Goal: Information Seeking & Learning: Check status

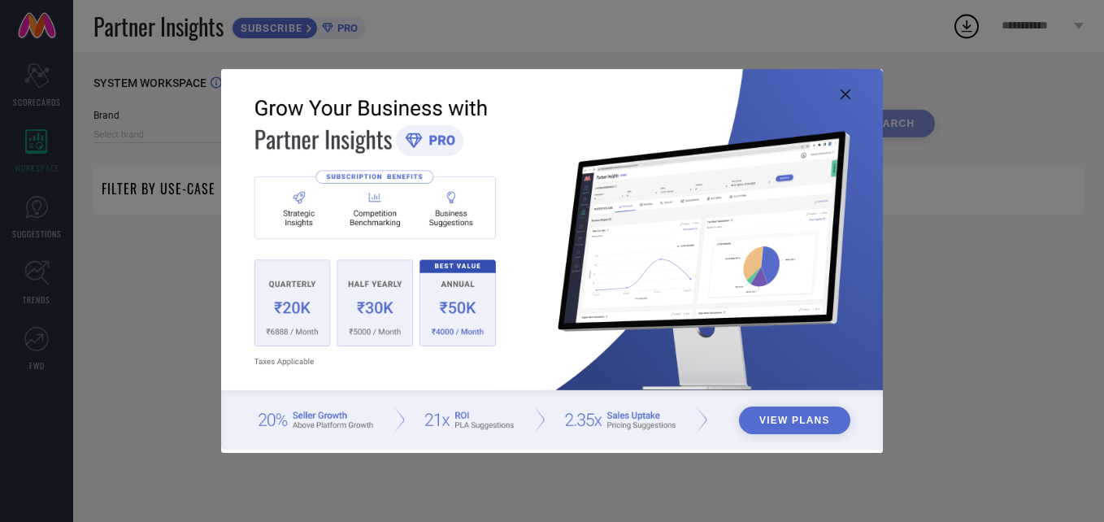
type input "1 STOP FASHION"
type input "All"
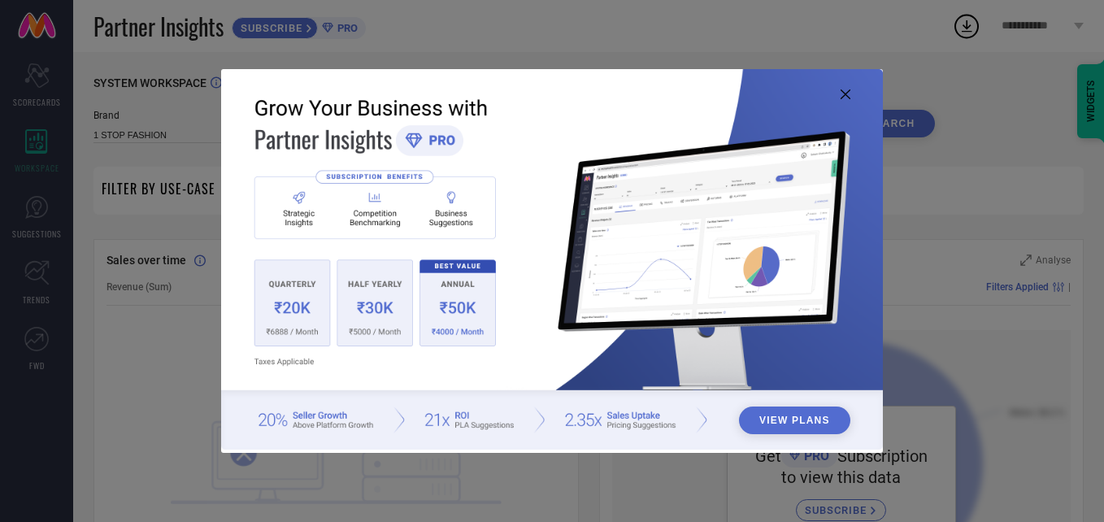
click at [849, 88] on img at bounding box center [552, 259] width 662 height 381
click at [844, 90] on icon at bounding box center [845, 94] width 10 height 10
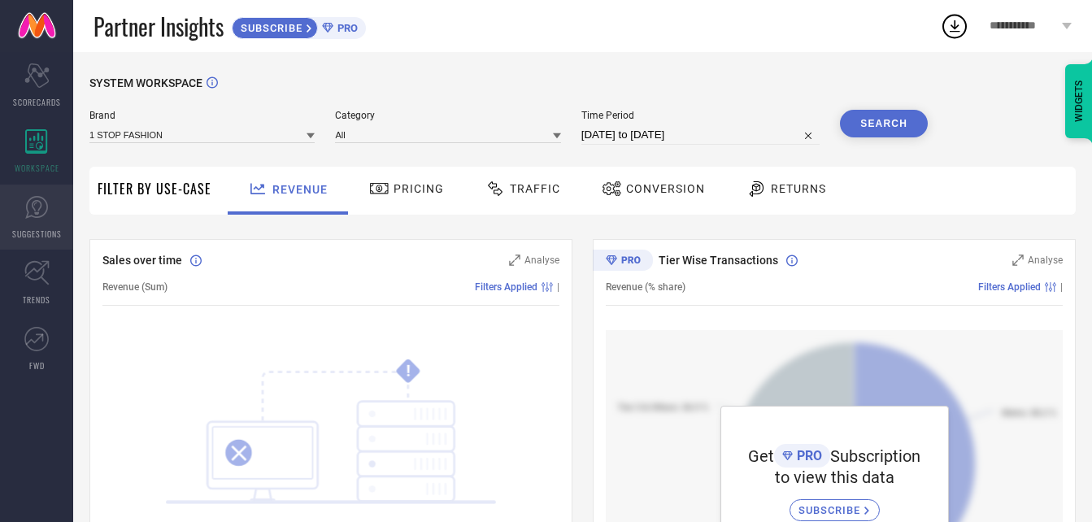
click at [32, 215] on icon at bounding box center [36, 207] width 23 height 23
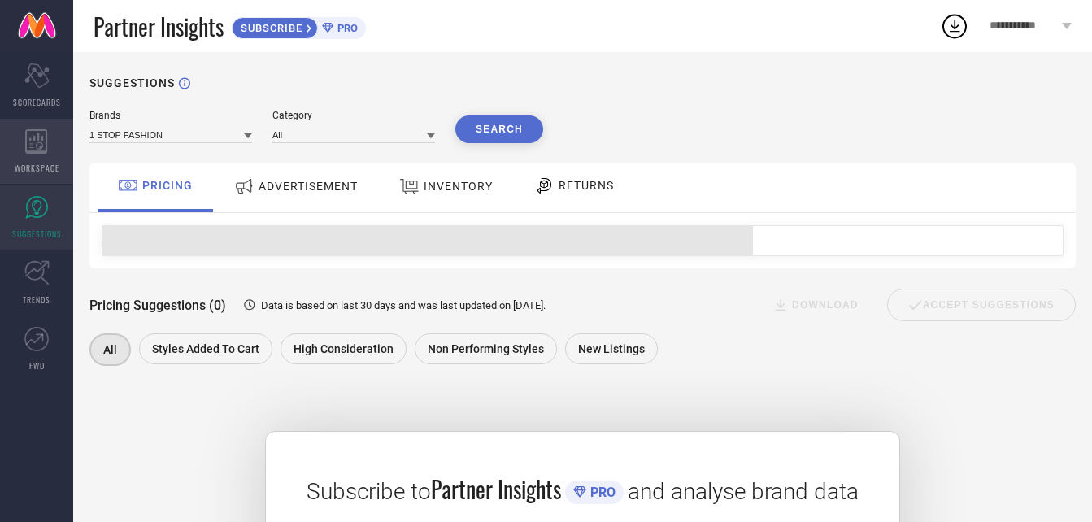
click at [31, 152] on icon at bounding box center [36, 141] width 22 height 24
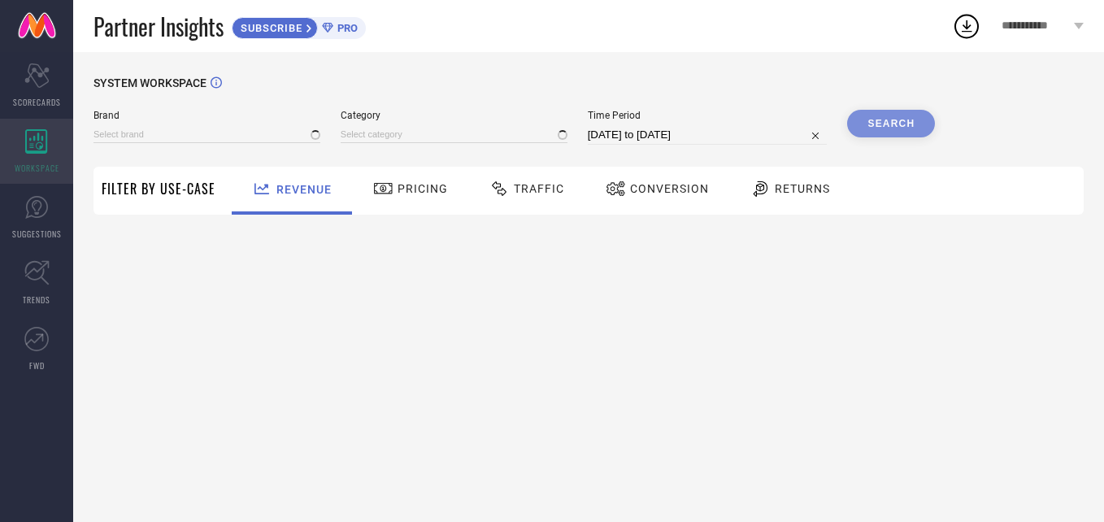
type input "1 STOP FASHION"
type input "All"
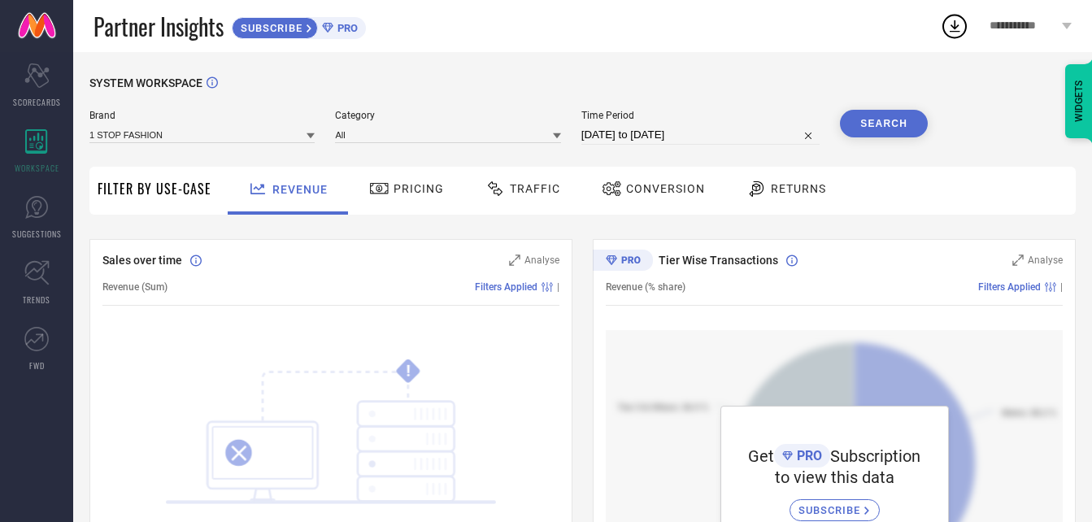
click at [416, 203] on div "Pricing" at bounding box center [406, 191] width 115 height 48
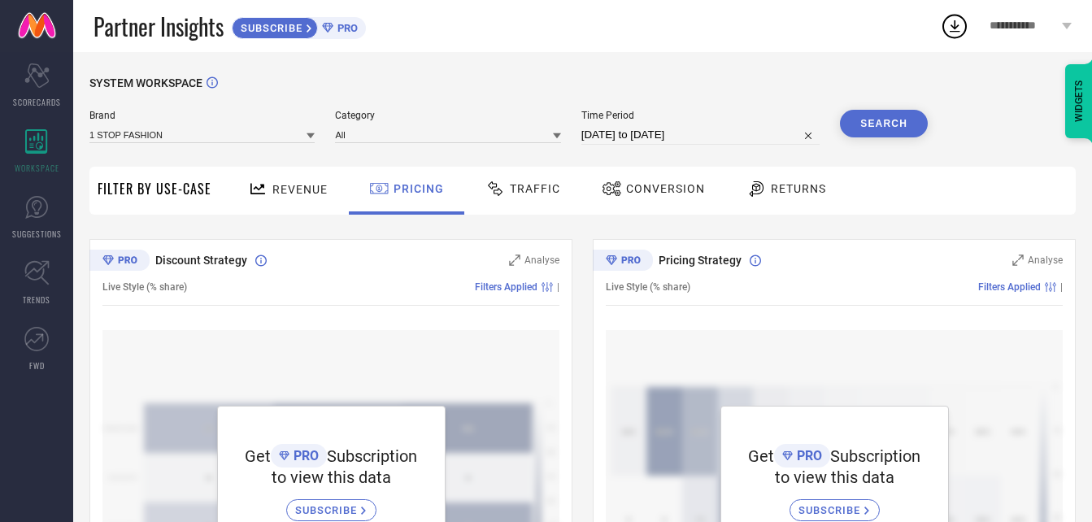
click at [528, 208] on div "Traffic" at bounding box center [522, 191] width 115 height 48
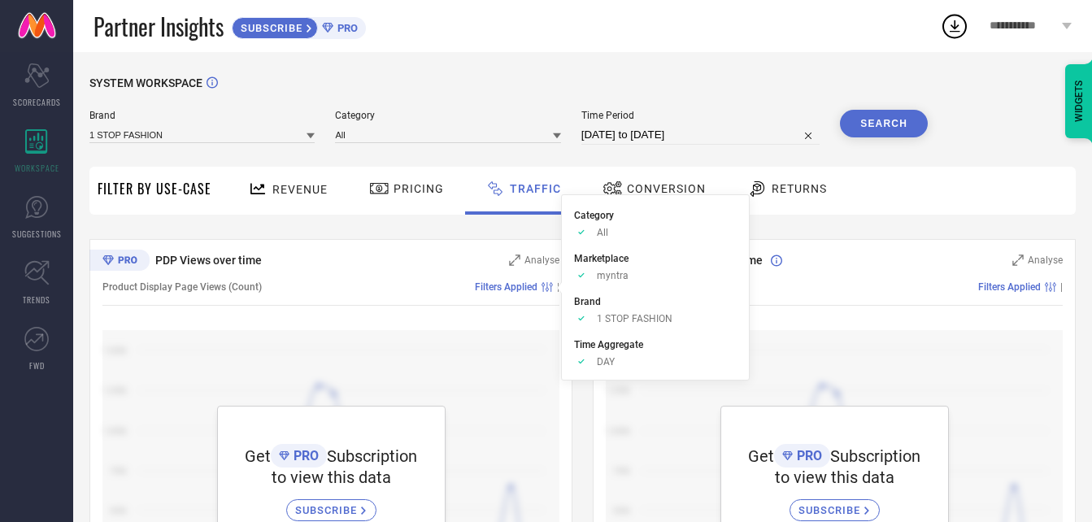
click at [646, 184] on span "Conversion" at bounding box center [666, 188] width 79 height 13
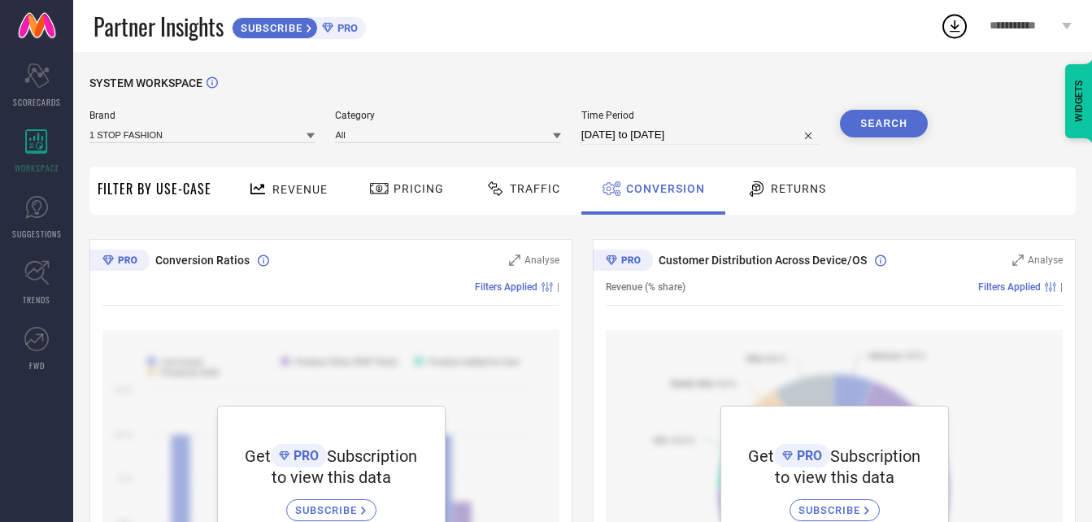
click at [792, 184] on span "Returns" at bounding box center [798, 188] width 55 height 13
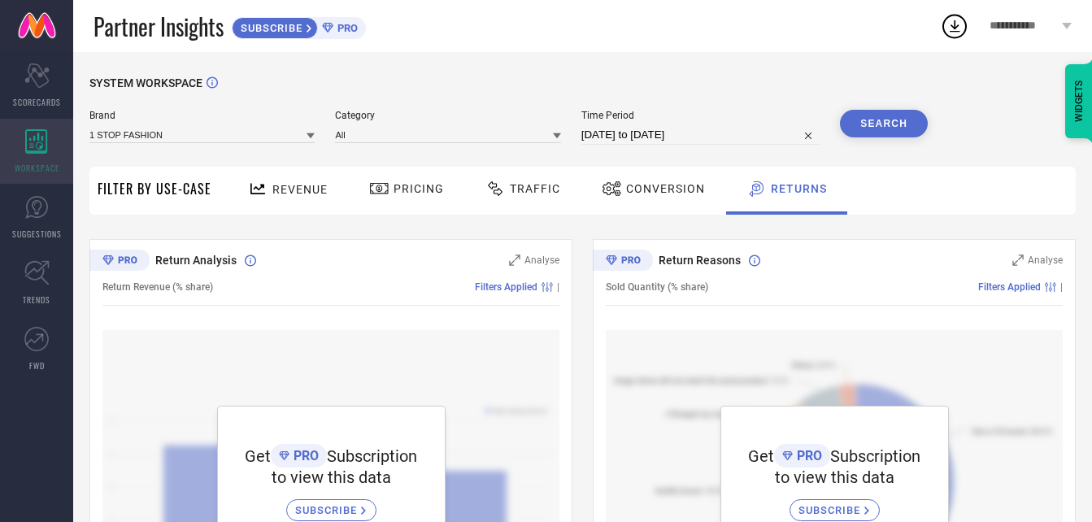
click at [24, 153] on div "WORKSPACE" at bounding box center [36, 151] width 73 height 65
click at [28, 86] on icon "Scorecard" at bounding box center [36, 75] width 25 height 24
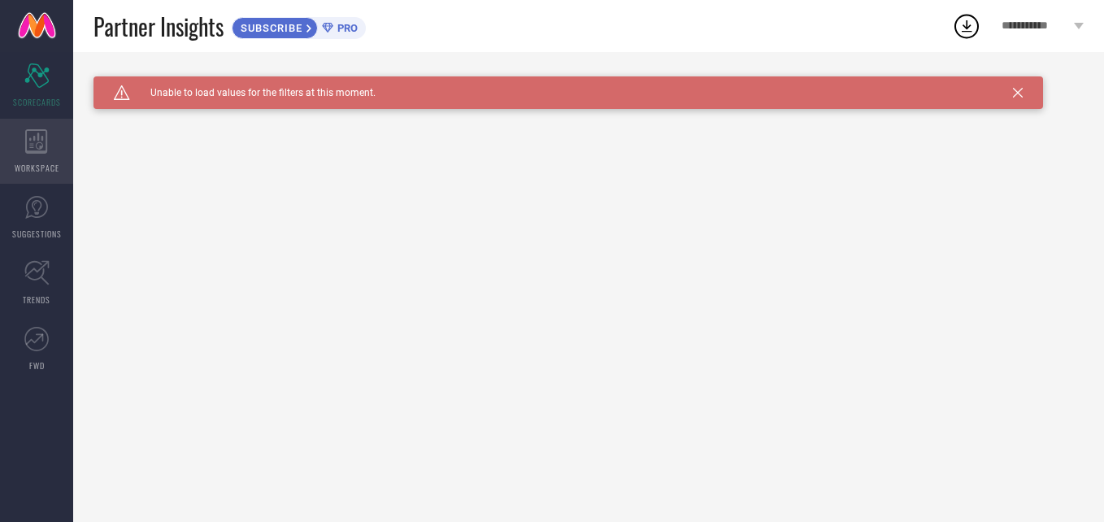
click at [49, 129] on div "WORKSPACE" at bounding box center [36, 151] width 73 height 65
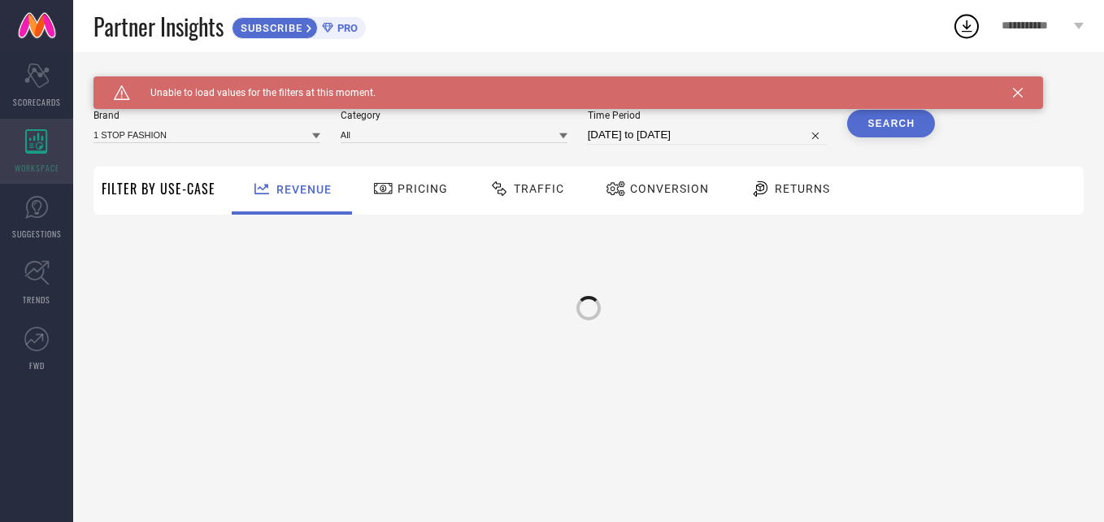
type input "1 STOP FASHION"
type input "All"
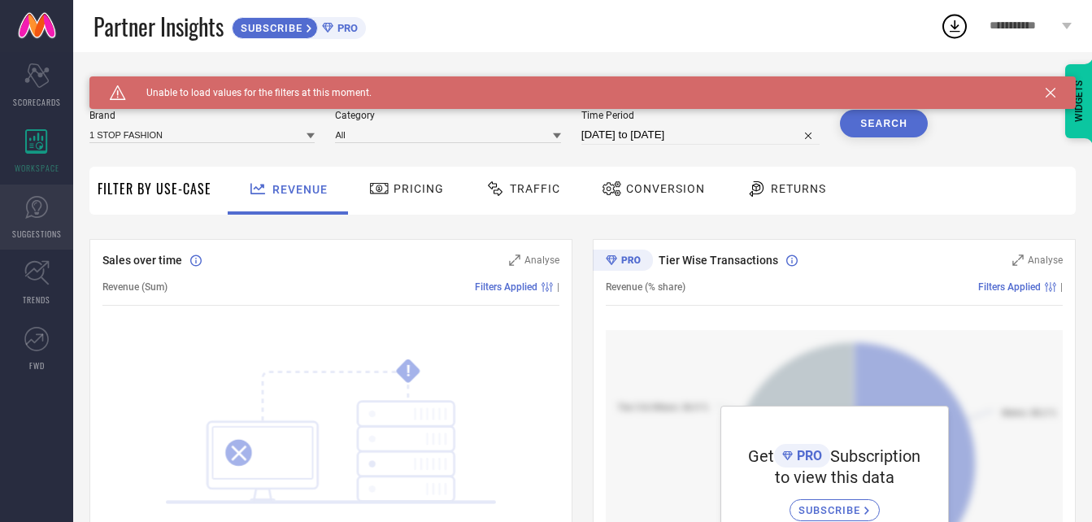
click at [30, 214] on icon at bounding box center [36, 207] width 24 height 24
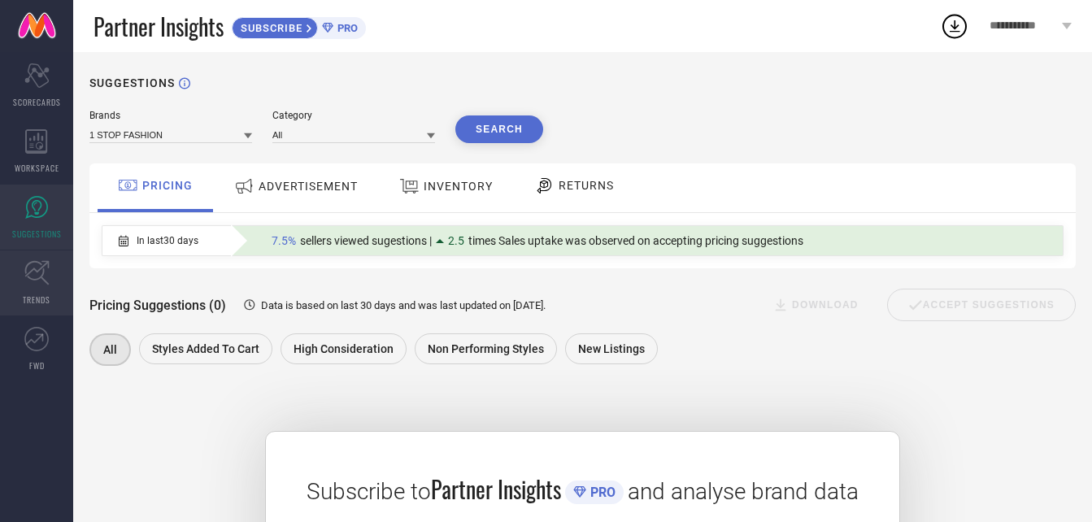
click at [37, 280] on icon at bounding box center [36, 272] width 25 height 25
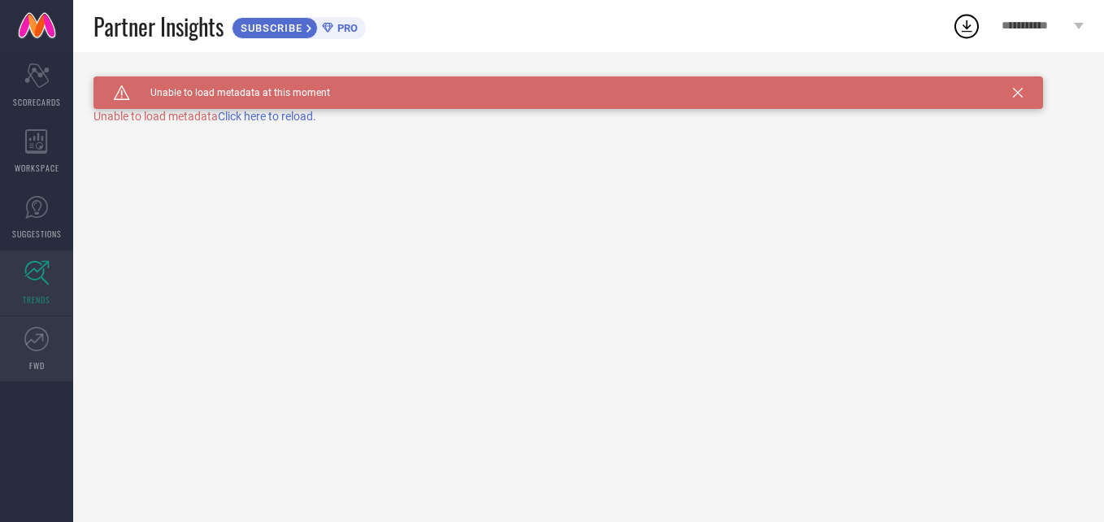
click at [41, 334] on icon at bounding box center [39, 336] width 7 height 7
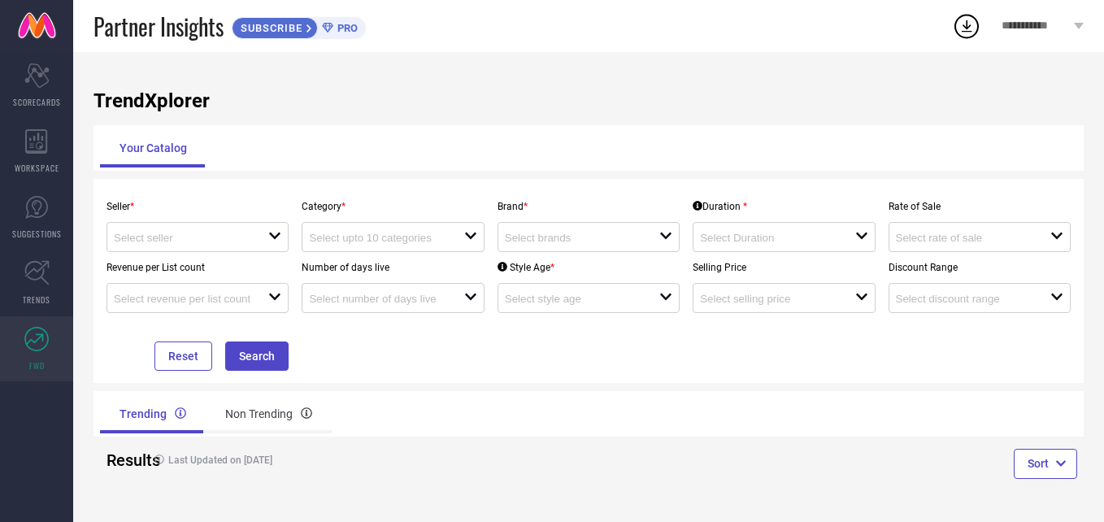
click at [526, 95] on h1 "TrendXplorer" at bounding box center [588, 100] width 990 height 23
click at [562, 146] on div "Your Catalog" at bounding box center [588, 147] width 977 height 39
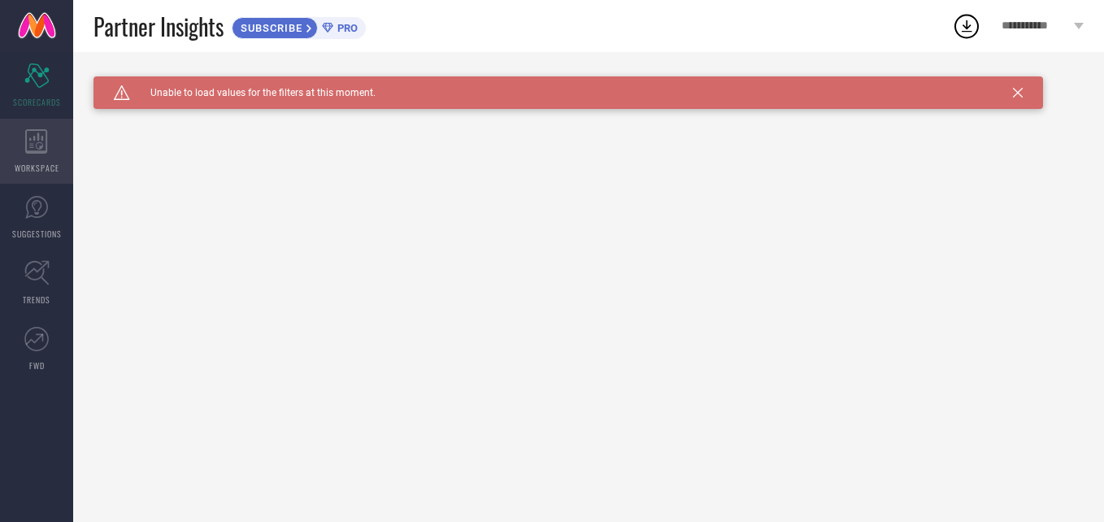
click at [57, 137] on div "WORKSPACE" at bounding box center [36, 151] width 73 height 65
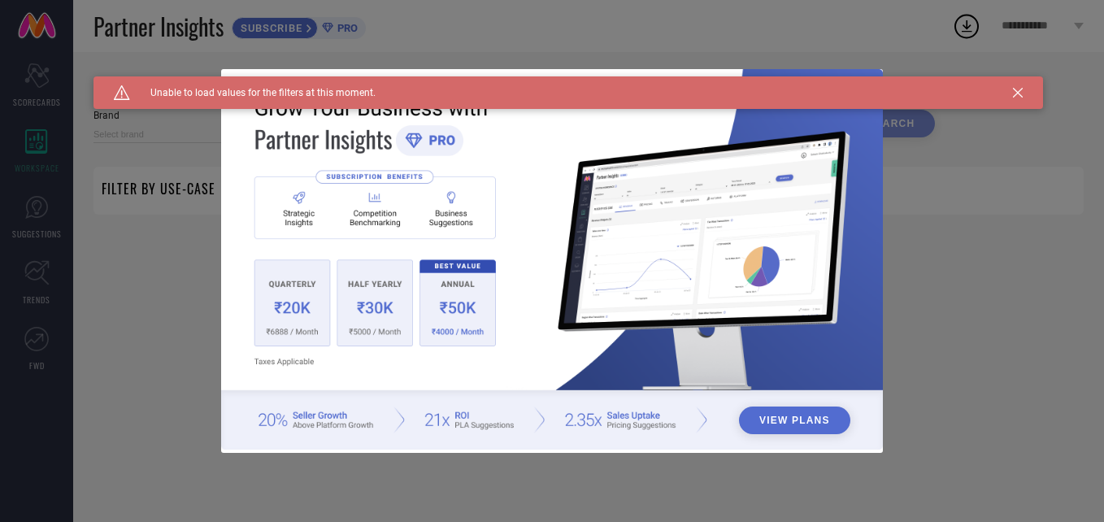
type input "1 STOP FASHION"
type input "All"
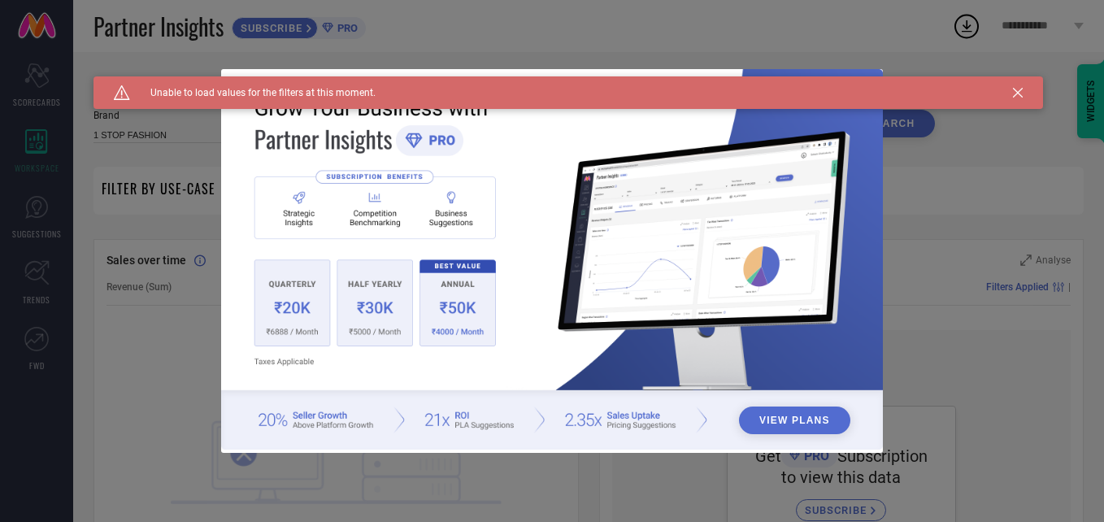
click at [1020, 89] on icon at bounding box center [1018, 93] width 10 height 10
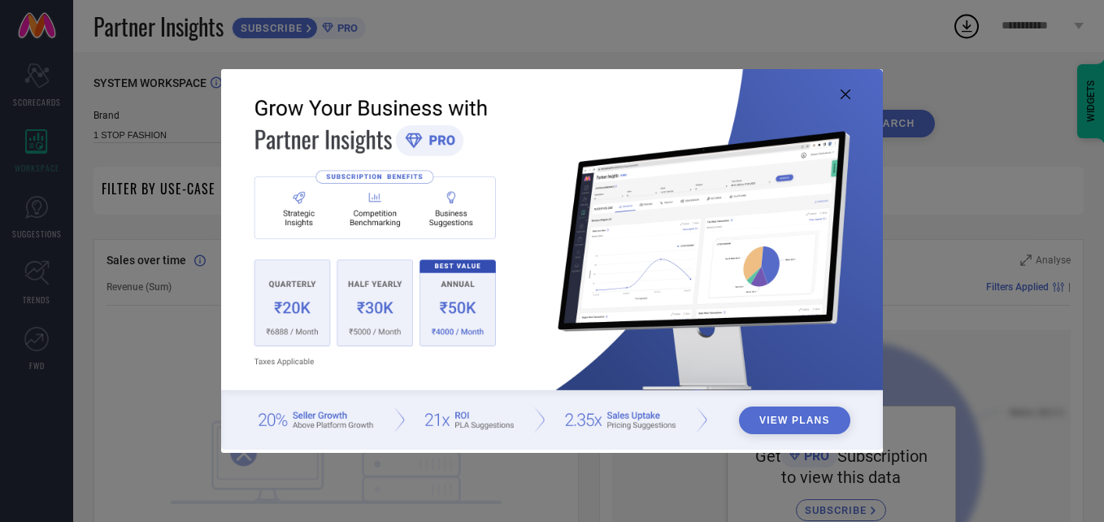
click at [844, 91] on icon at bounding box center [845, 94] width 10 height 10
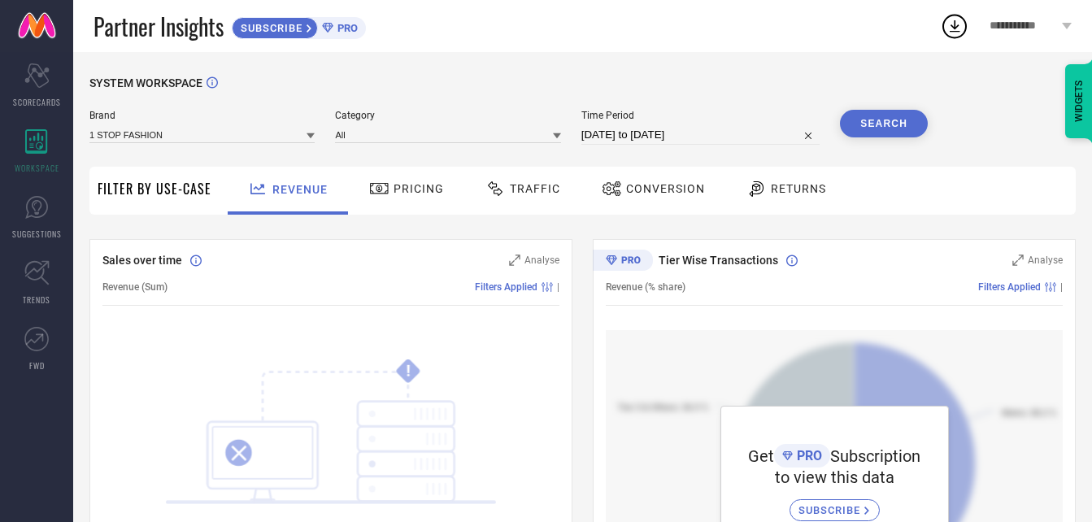
click at [1060, 23] on div "**********" at bounding box center [1030, 26] width 123 height 52
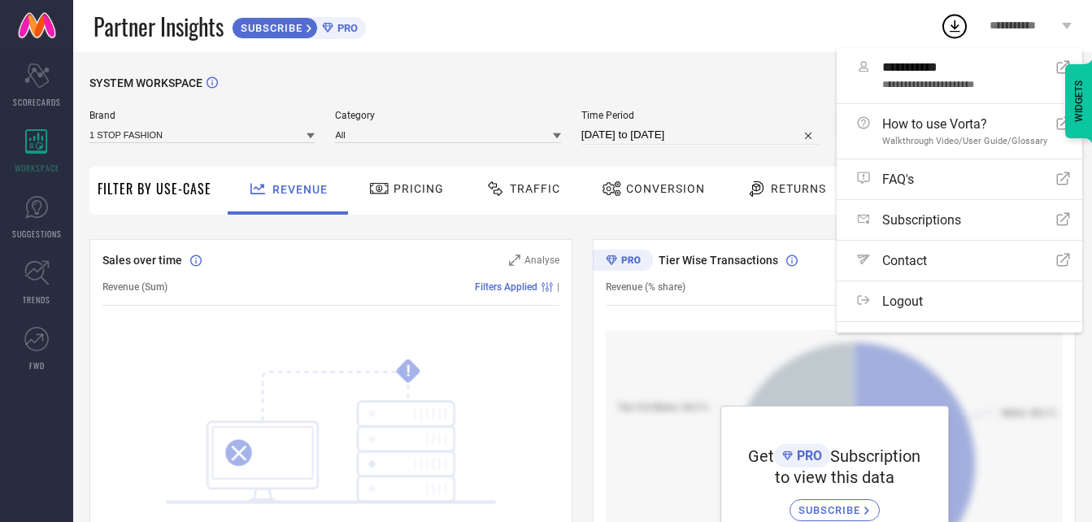
click at [952, 29] on icon at bounding box center [954, 25] width 29 height 29
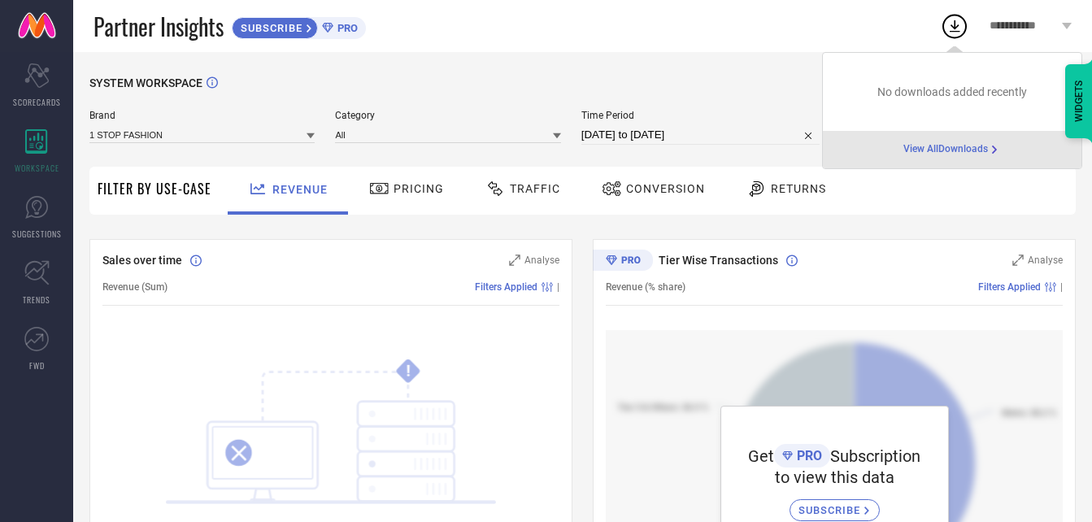
click at [682, 12] on div "Partner Insights SUBSCRIBE PRO" at bounding box center [516, 26] width 846 height 52
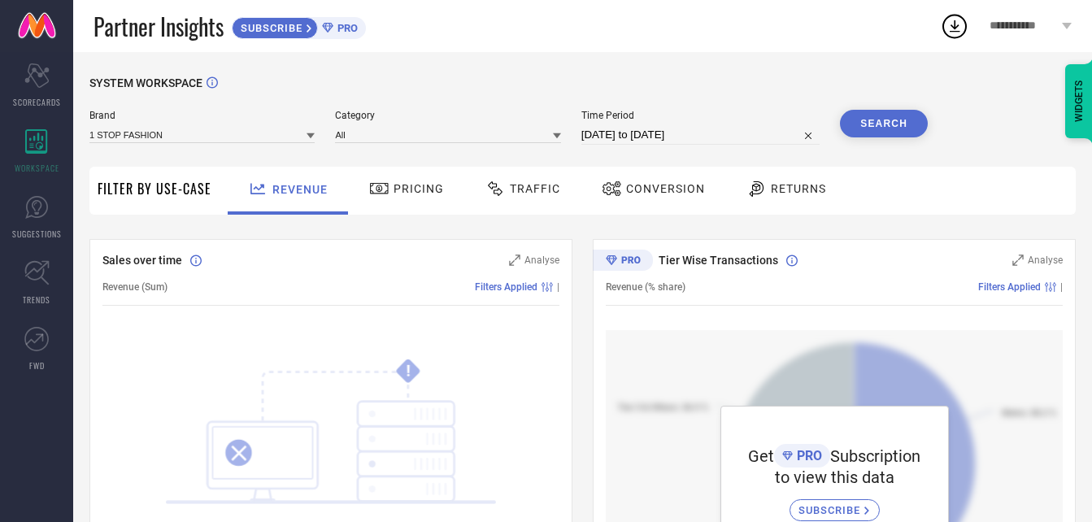
select select "7"
select select "2025"
select select "8"
select select "2025"
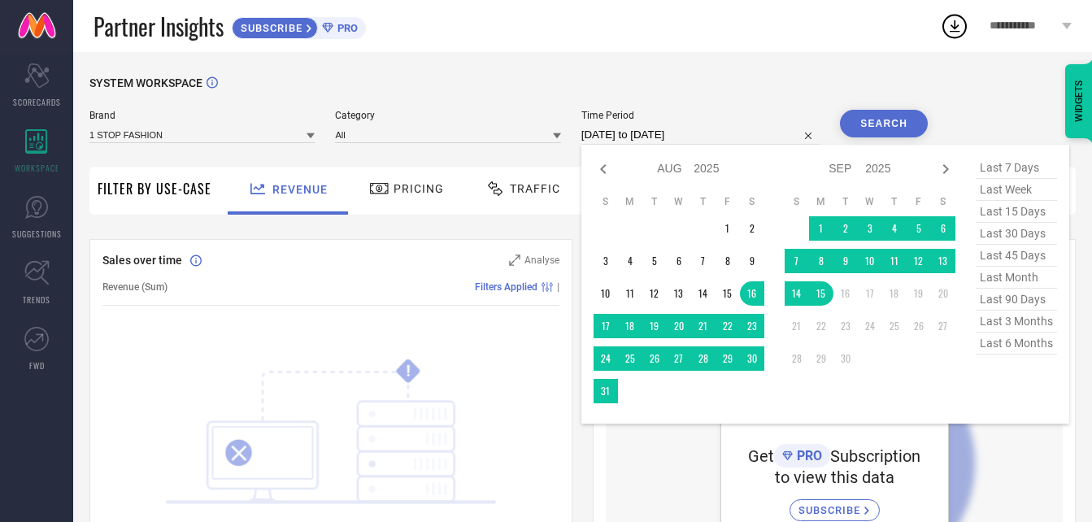
click at [723, 143] on input "[DATE] to [DATE]" at bounding box center [700, 135] width 238 height 20
click at [999, 170] on span "last 7 days" at bounding box center [1015, 168] width 81 height 22
type input "[DATE] to [DATE]"
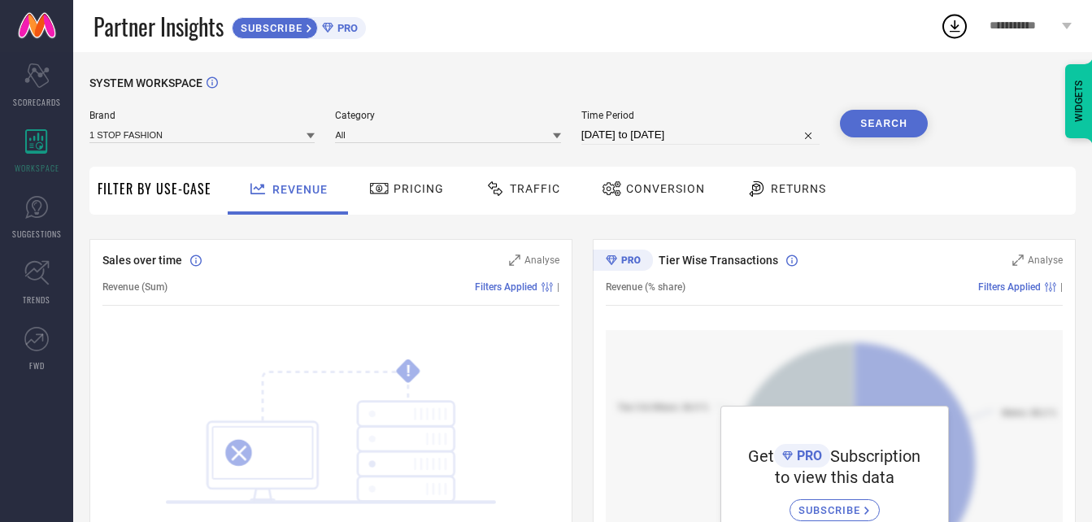
click at [881, 119] on button "Search" at bounding box center [884, 124] width 88 height 28
click at [20, 89] on div "Scorecard SCORECARDS" at bounding box center [36, 85] width 73 height 65
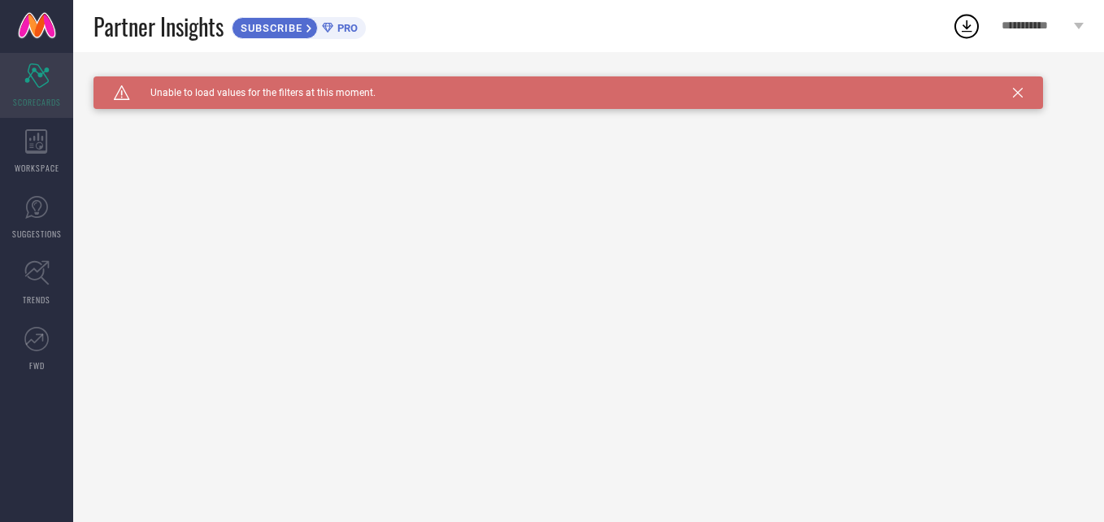
click at [24, 108] on div "Scorecard SCORECARDS" at bounding box center [36, 85] width 73 height 65
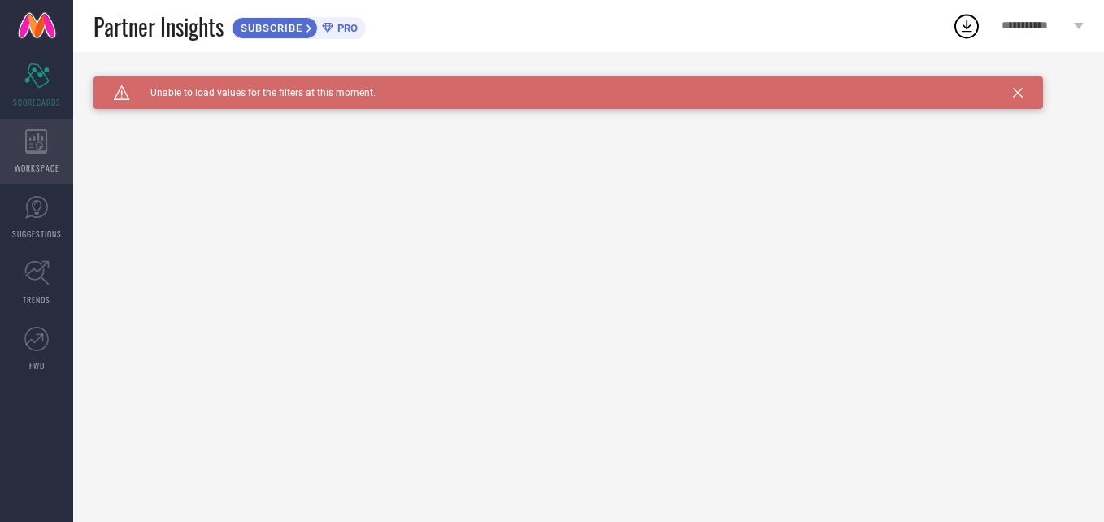
click at [28, 134] on icon at bounding box center [36, 141] width 23 height 24
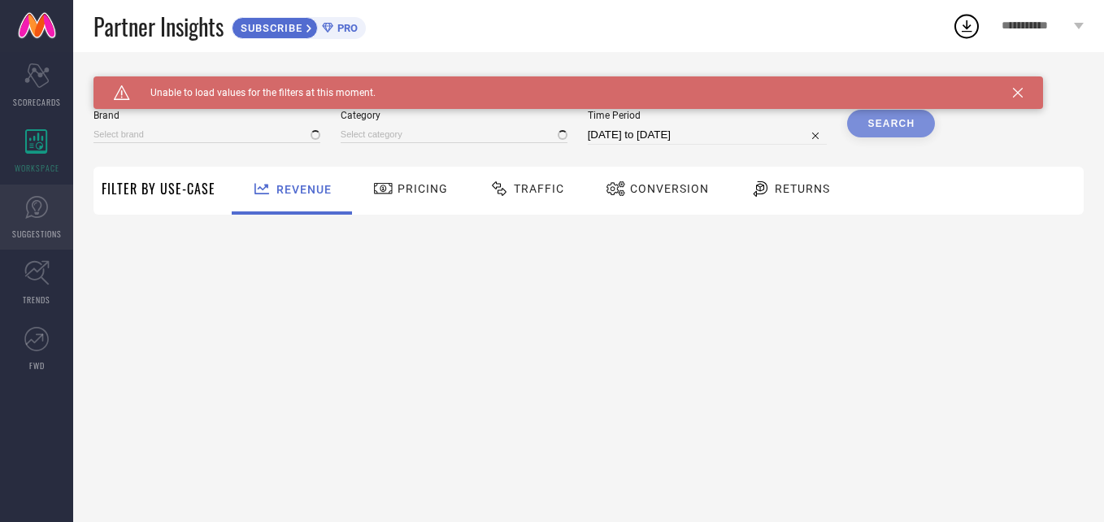
type input "1 STOP FASHION"
type input "All"
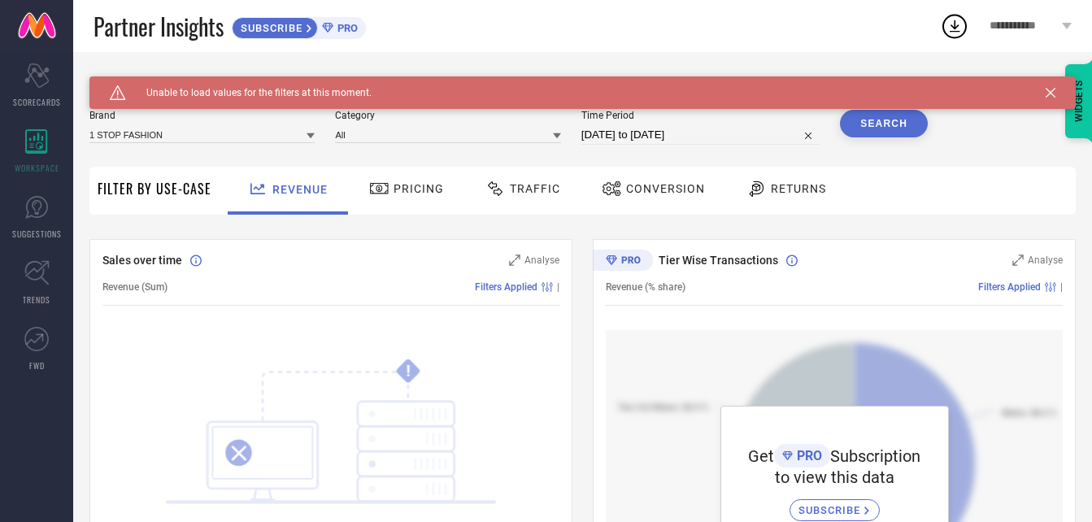
click at [374, 170] on div "Pricing" at bounding box center [406, 191] width 115 height 48
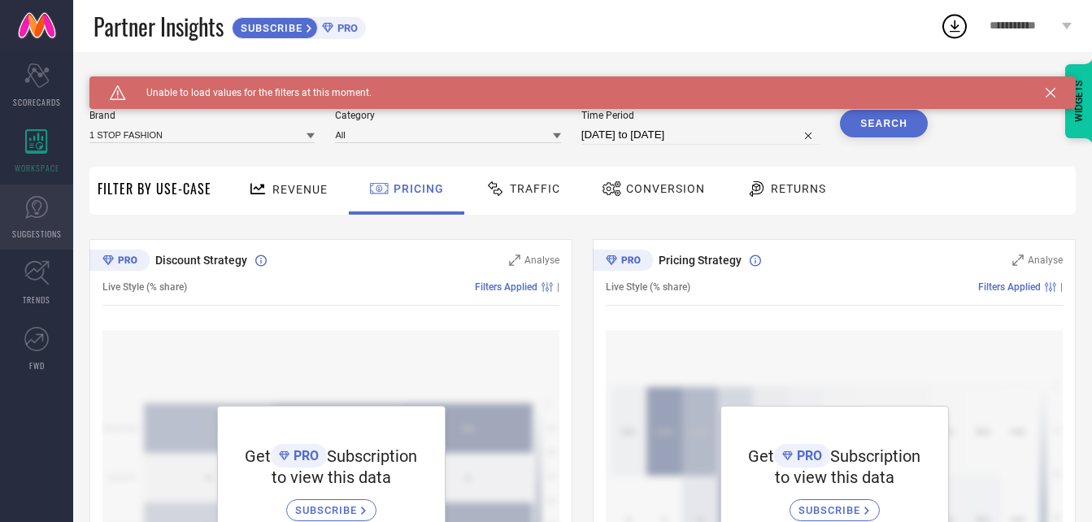
click at [18, 218] on link "SUGGESTIONS" at bounding box center [36, 216] width 73 height 65
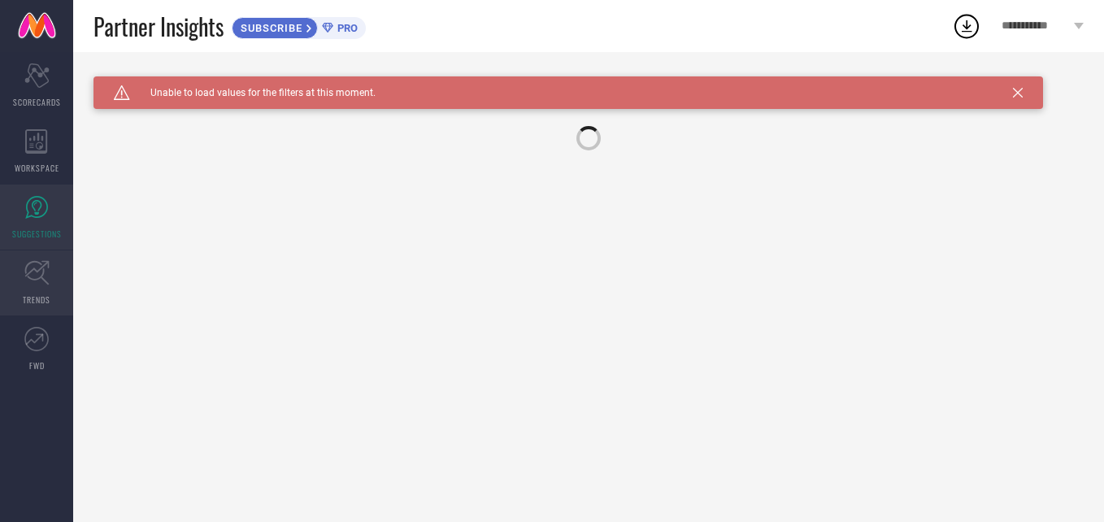
click at [40, 283] on icon at bounding box center [36, 272] width 25 height 25
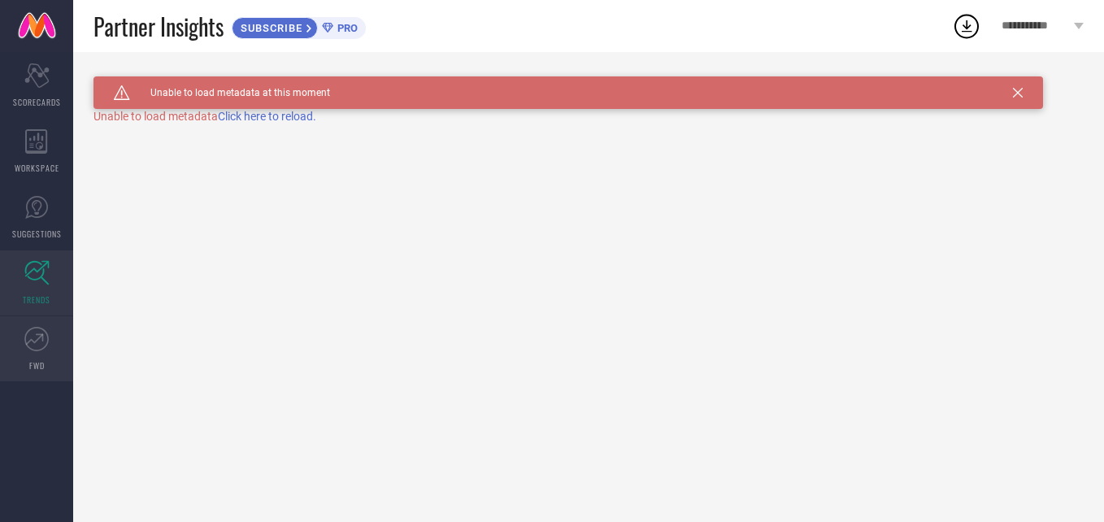
click at [35, 333] on icon at bounding box center [36, 339] width 24 height 24
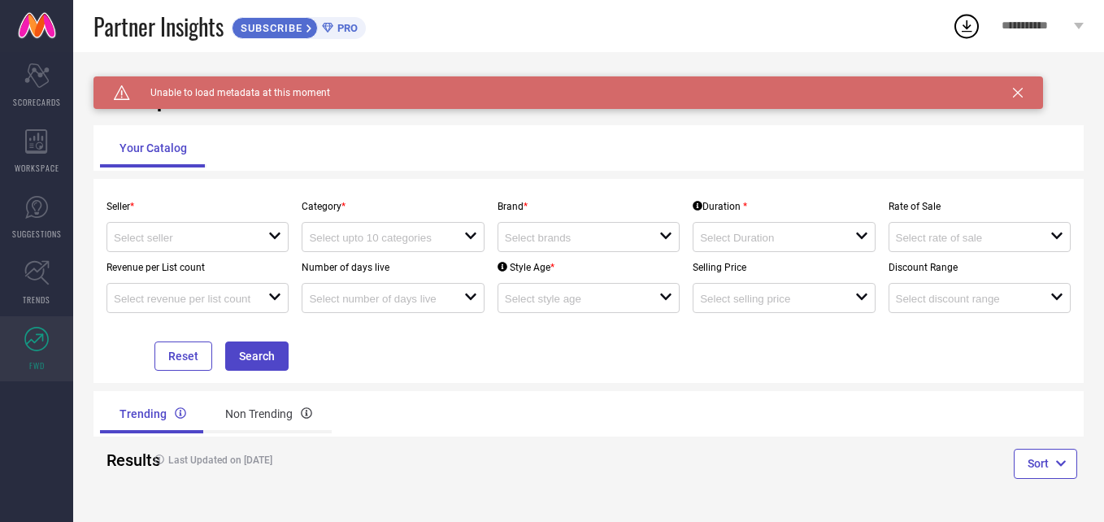
click at [1025, 95] on div "Caution Created with Sketch. Unable to load metadata at this moment" at bounding box center [567, 92] width 949 height 33
click at [1015, 90] on icon at bounding box center [1018, 93] width 10 height 10
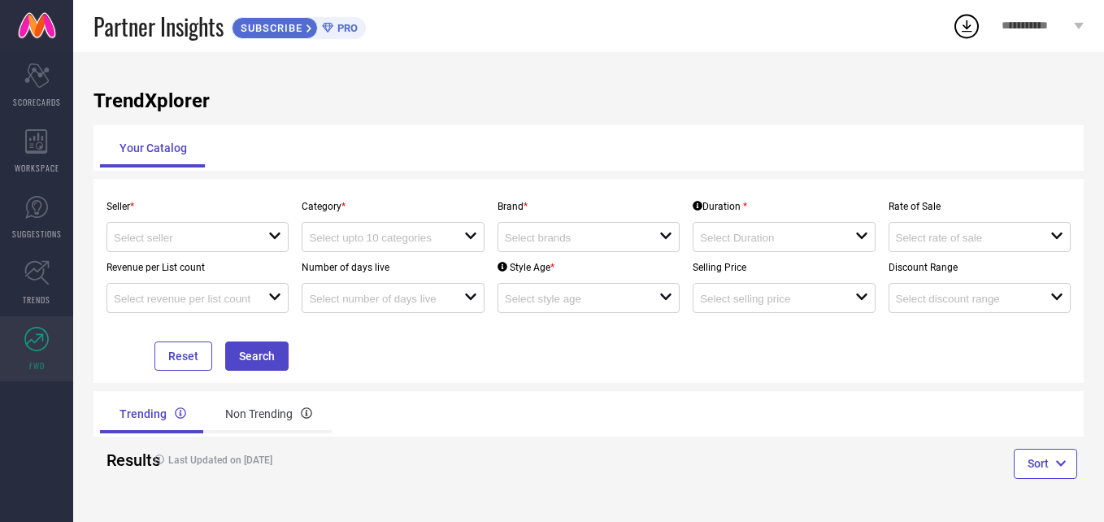
click at [321, 143] on div "Your Catalog" at bounding box center [588, 147] width 977 height 39
